Goal: Task Accomplishment & Management: Check status

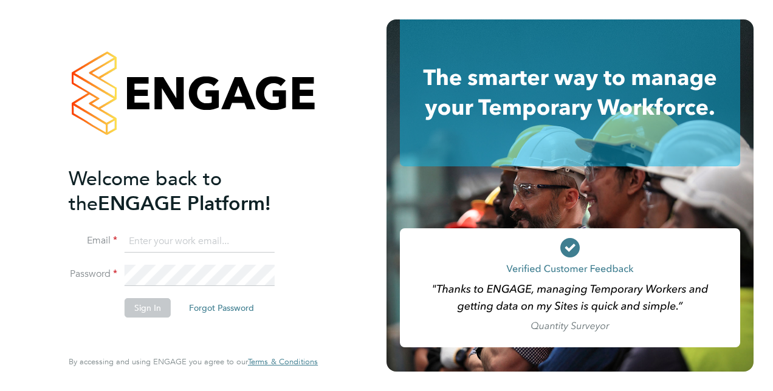
click at [189, 237] on input at bounding box center [200, 242] width 150 height 22
type input "[PERSON_NAME][EMAIL_ADDRESS][PERSON_NAME][DOMAIN_NAME]"
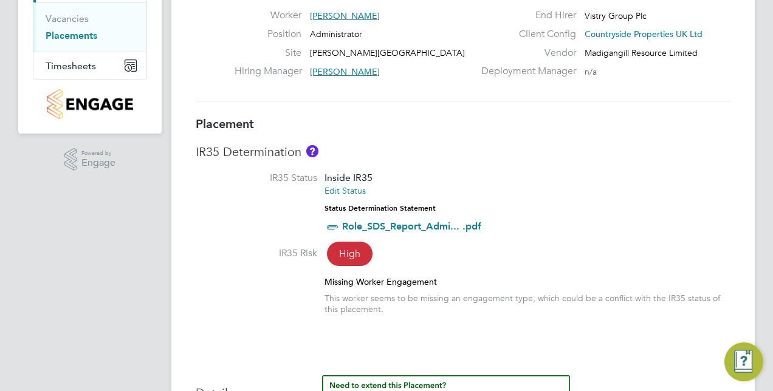
scroll to position [182, 0]
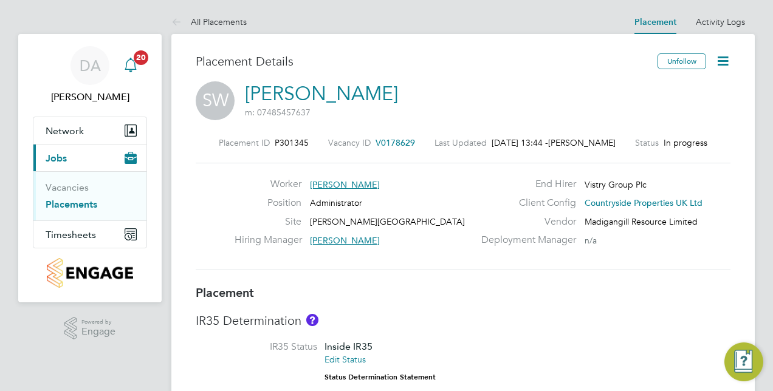
click at [130, 58] on icon "Main navigation" at bounding box center [131, 64] width 12 height 12
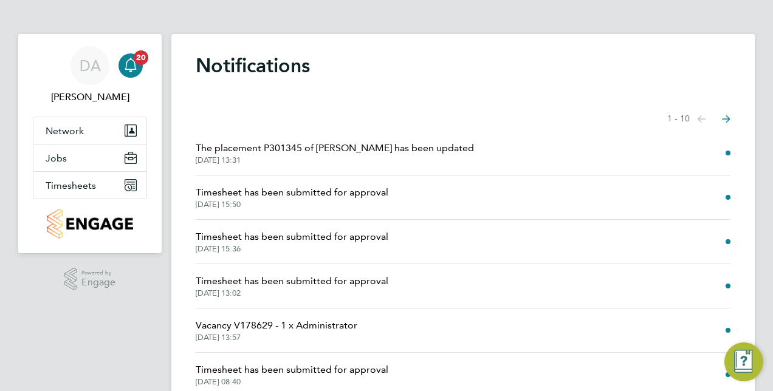
click at [275, 191] on span "Timesheet has been submitted for approval" at bounding box center [292, 192] width 193 height 15
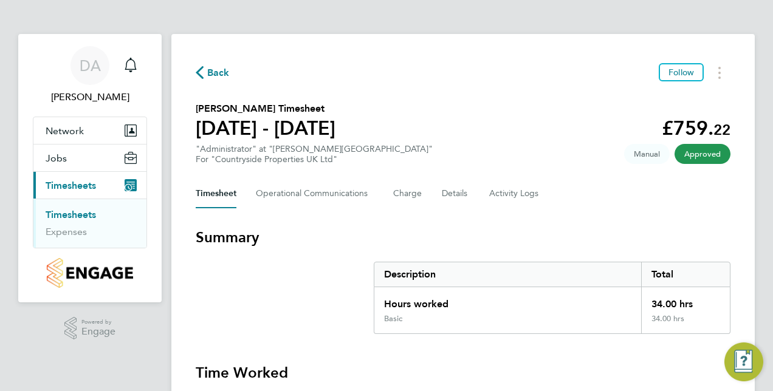
click at [209, 68] on span "Back" at bounding box center [218, 73] width 22 height 15
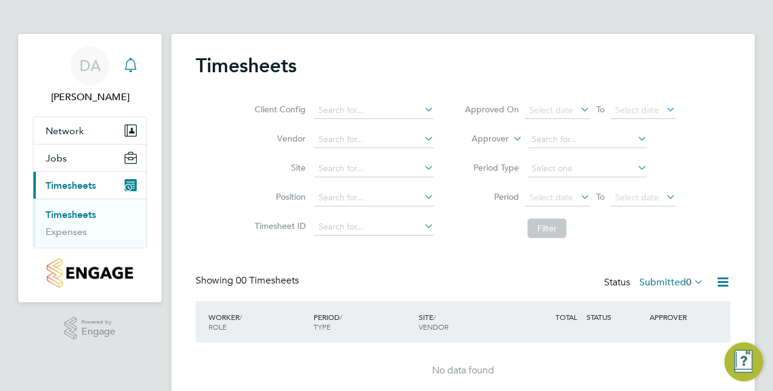
click at [136, 58] on icon "Main navigation" at bounding box center [130, 65] width 15 height 15
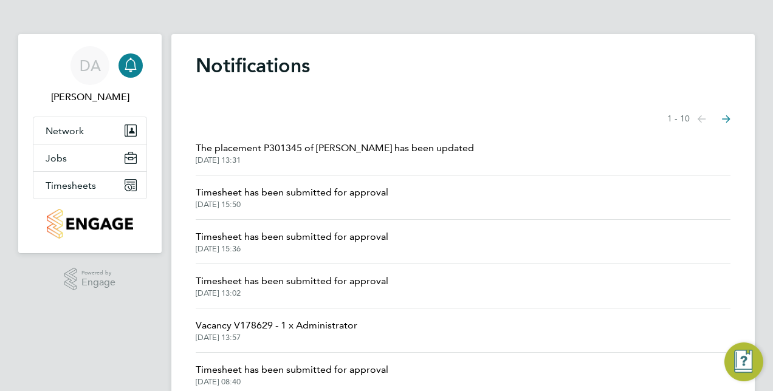
click at [235, 246] on span "29 Aug 2025, 15:36" at bounding box center [292, 249] width 193 height 10
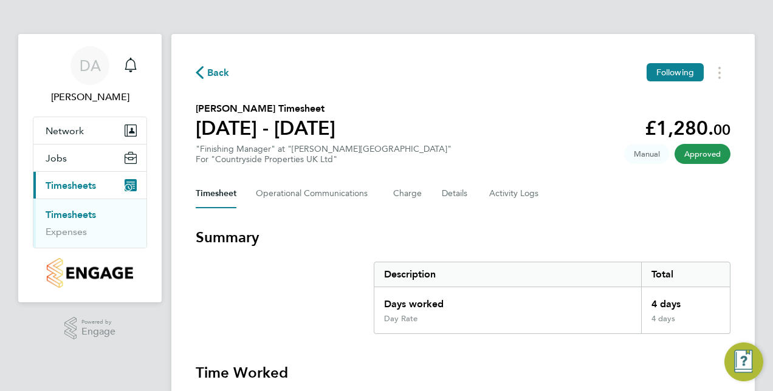
click at [230, 75] on div "Back Following" at bounding box center [463, 72] width 535 height 19
click at [221, 72] on span "Back" at bounding box center [218, 73] width 22 height 15
